Goal: Transaction & Acquisition: Purchase product/service

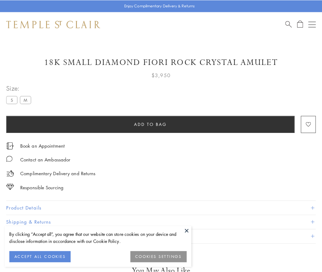
scroll to position [36, 0]
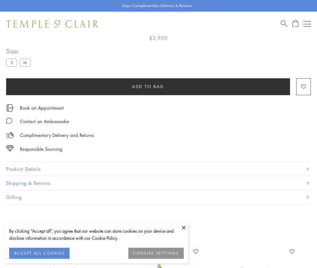
click at [148, 86] on span "Add to bag" at bounding box center [148, 86] width 32 height 7
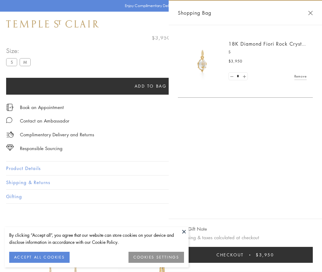
click at [244, 255] on span "Checkout" at bounding box center [229, 255] width 27 height 7
